Goal: Transaction & Acquisition: Book appointment/travel/reservation

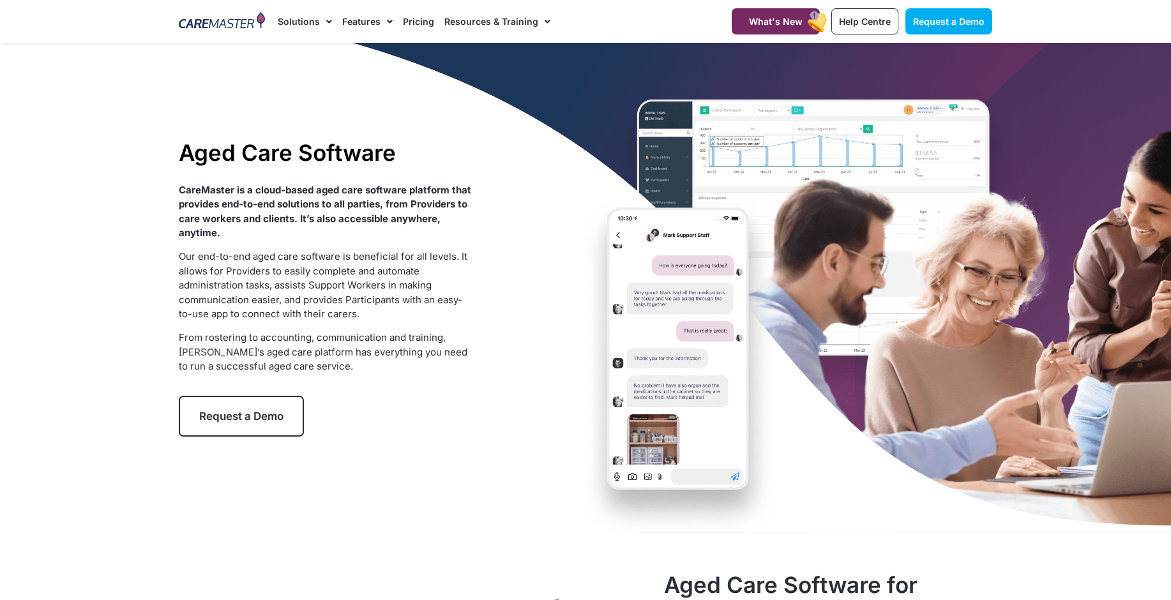
click at [265, 430] on link "Request a Demo" at bounding box center [241, 416] width 125 height 41
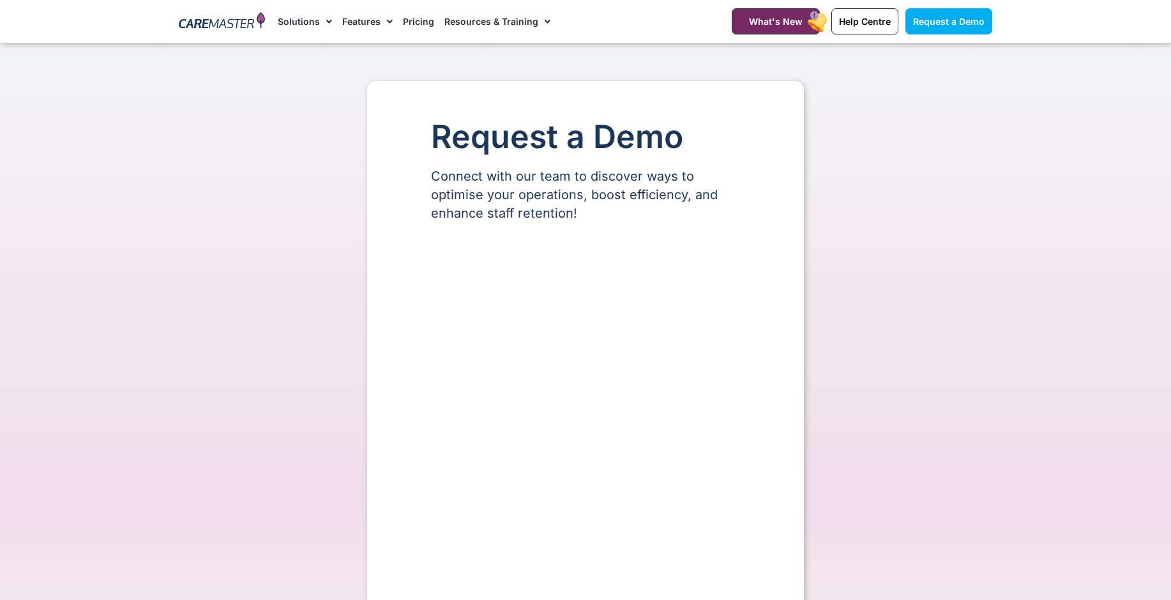
scroll to position [1149, 0]
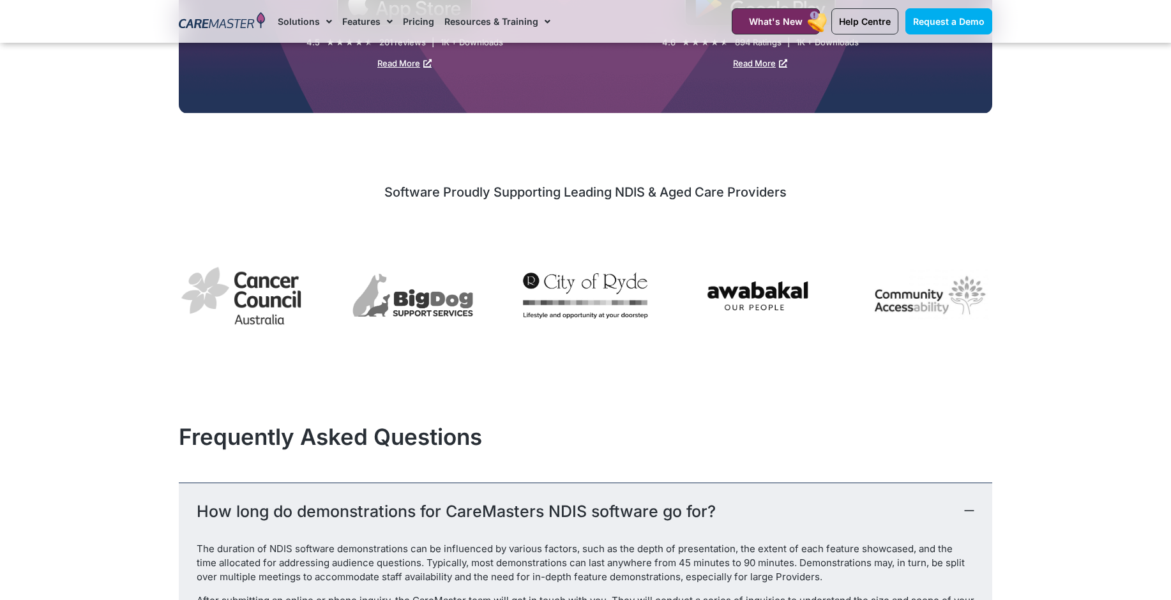
select select "**"
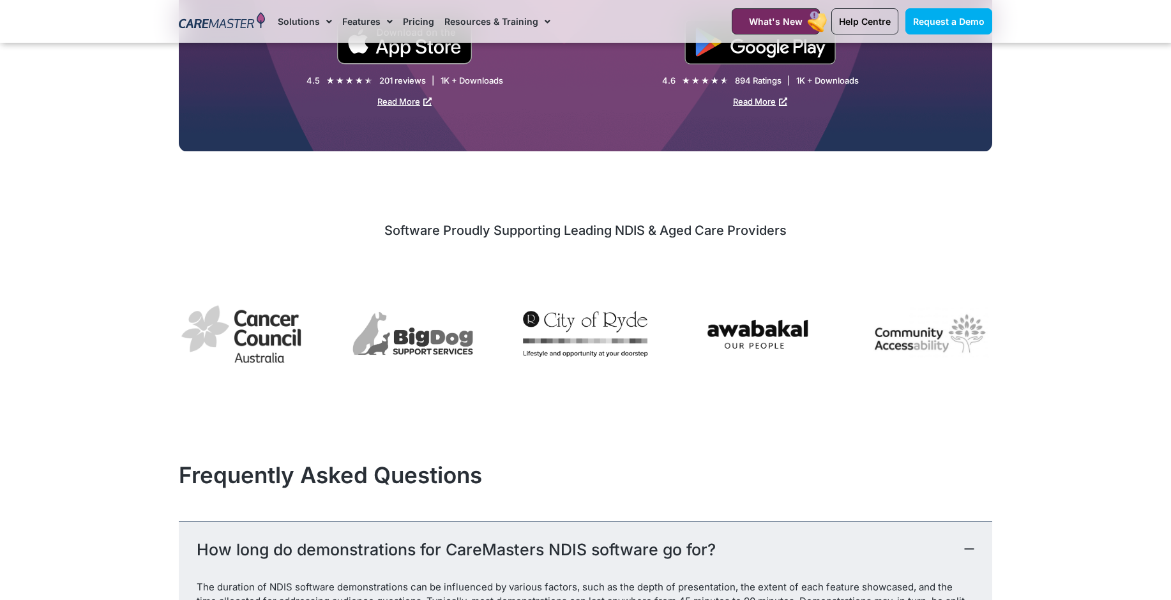
scroll to position [1188, 0]
